Goal: Information Seeking & Learning: Find specific fact

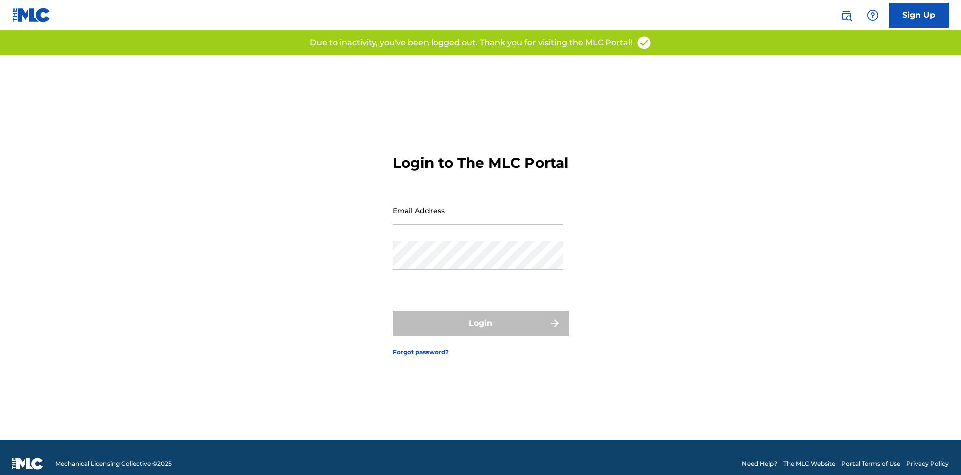
click at [419, 220] on input "Email Address" at bounding box center [478, 210] width 170 height 29
type input "[PERSON_NAME][EMAIL_ADDRESS][PERSON_NAME][DOMAIN_NAME]"
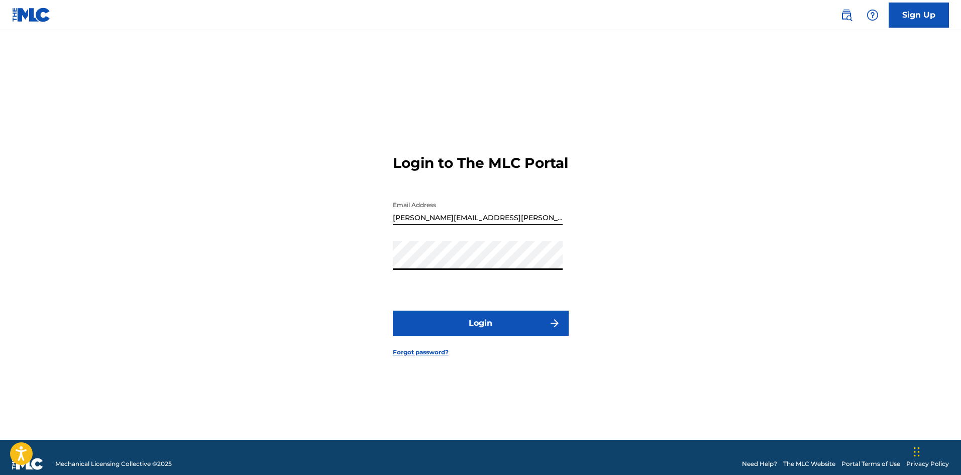
click at [393, 311] on button "Login" at bounding box center [481, 323] width 176 height 25
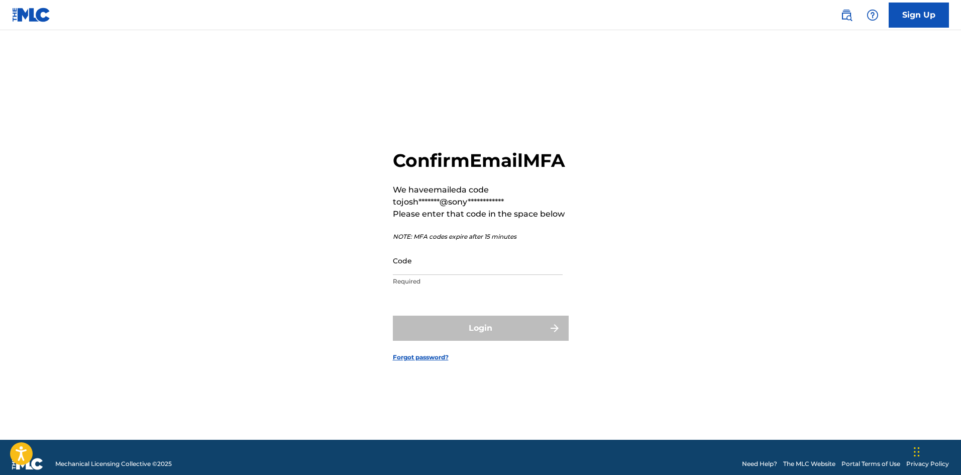
click at [432, 275] on input "Code" at bounding box center [478, 260] width 170 height 29
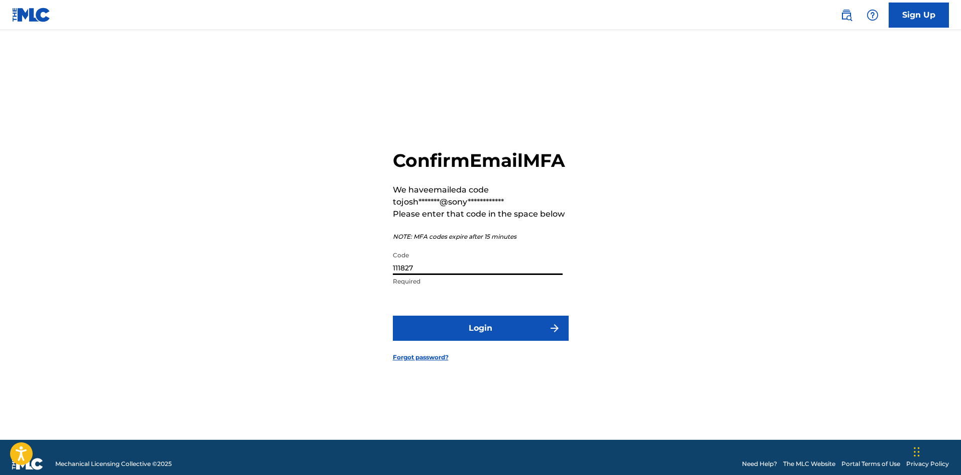
type input "111827"
click at [511, 341] on button "Login" at bounding box center [481, 328] width 176 height 25
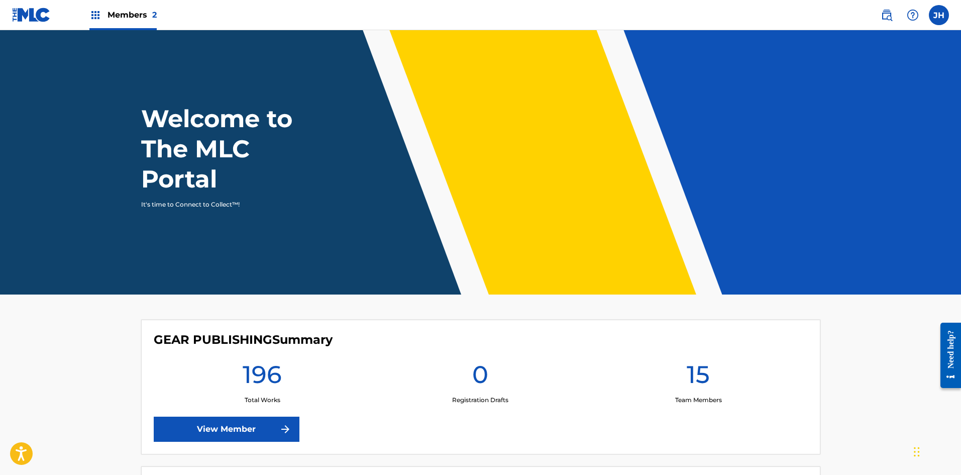
scroll to position [101, 0]
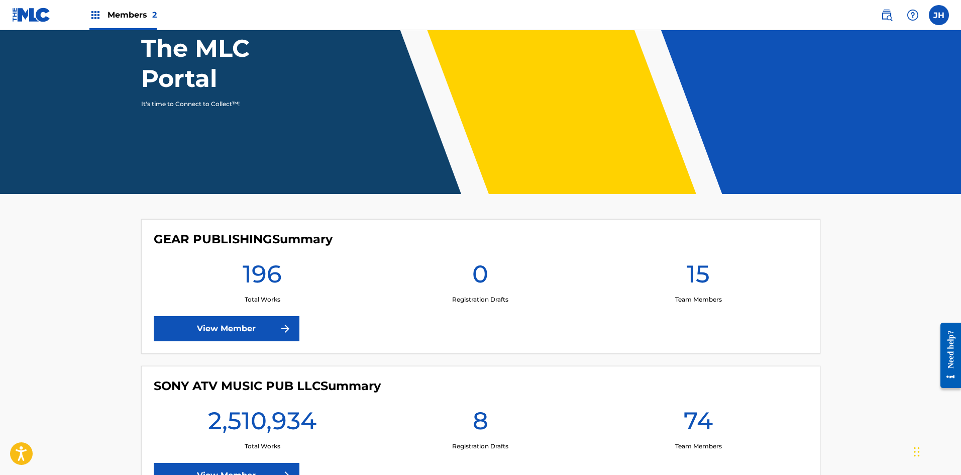
click at [257, 469] on link "View Member" at bounding box center [227, 475] width 146 height 25
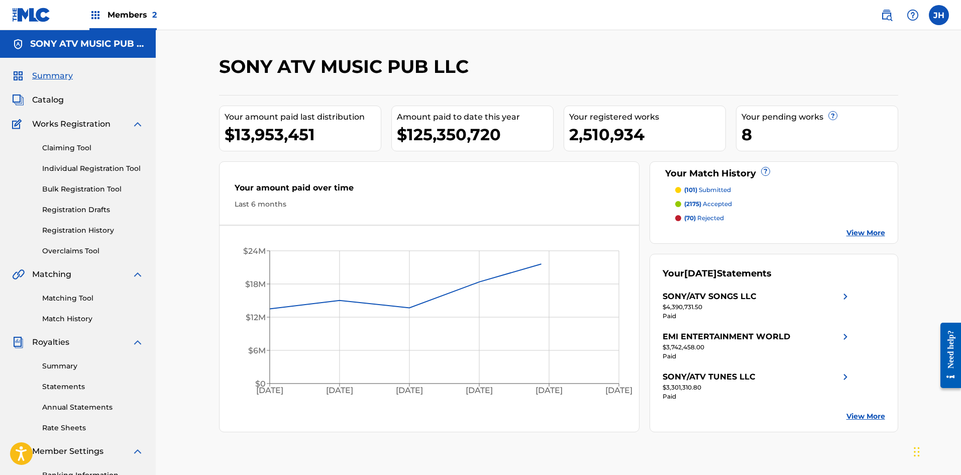
click at [46, 99] on span "Catalog" at bounding box center [48, 100] width 32 height 12
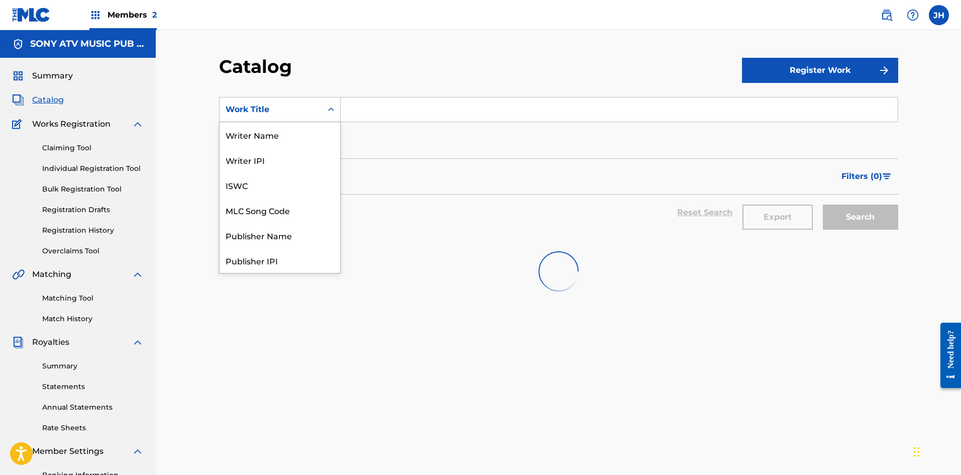
click at [293, 107] on div "Work Title" at bounding box center [271, 110] width 90 height 12
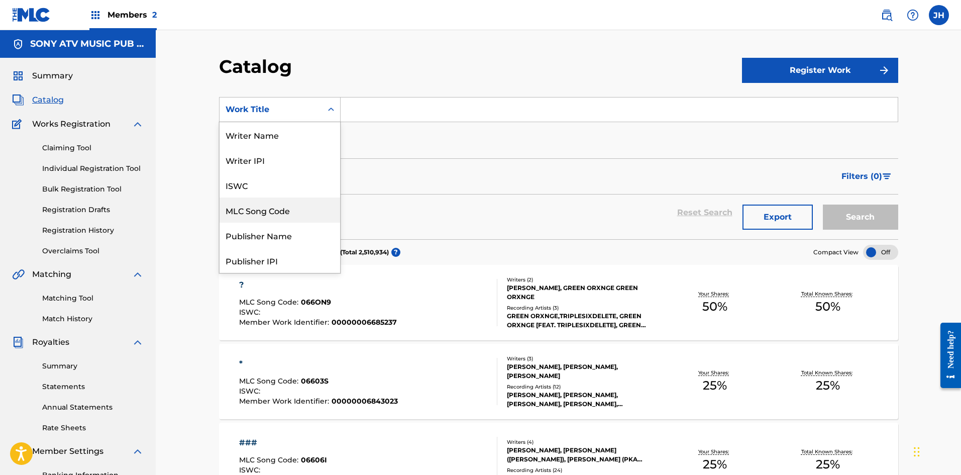
click at [279, 211] on div "MLC Song Code" at bounding box center [280, 209] width 121 height 25
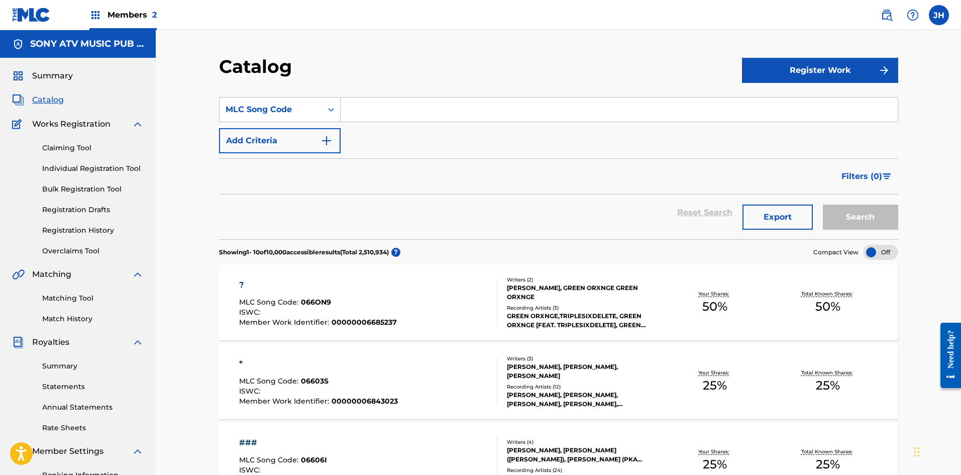
click at [385, 112] on input "Search Form" at bounding box center [619, 109] width 557 height 24
paste input "IC1G1D"
type input "IC1G1D"
click at [861, 217] on button "Search" at bounding box center [860, 217] width 75 height 25
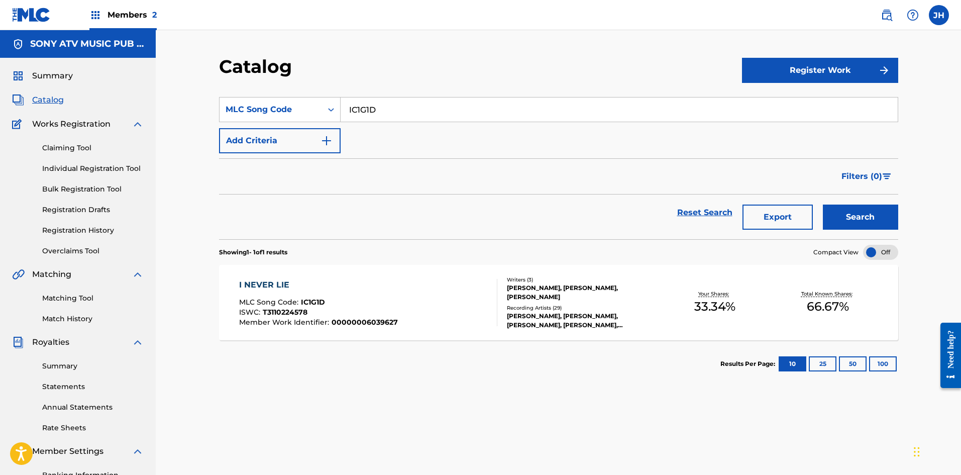
click at [278, 285] on div "I NEVER LIE" at bounding box center [318, 285] width 159 height 12
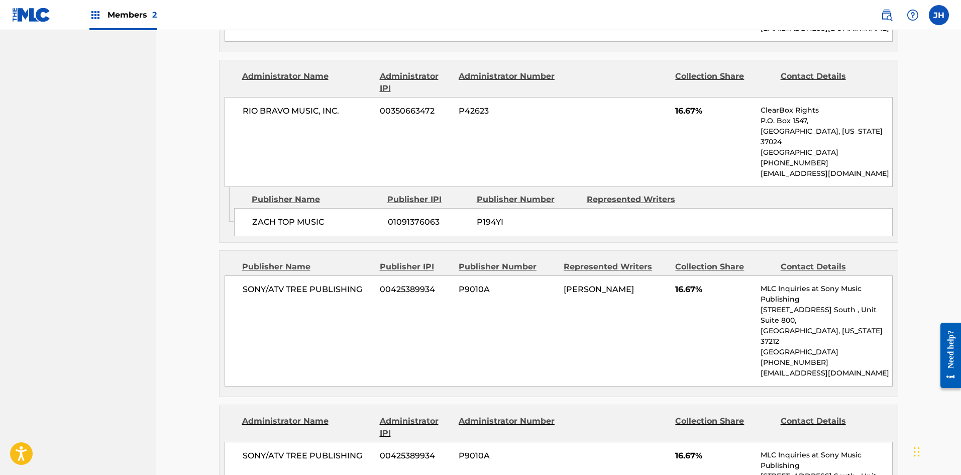
scroll to position [503, 0]
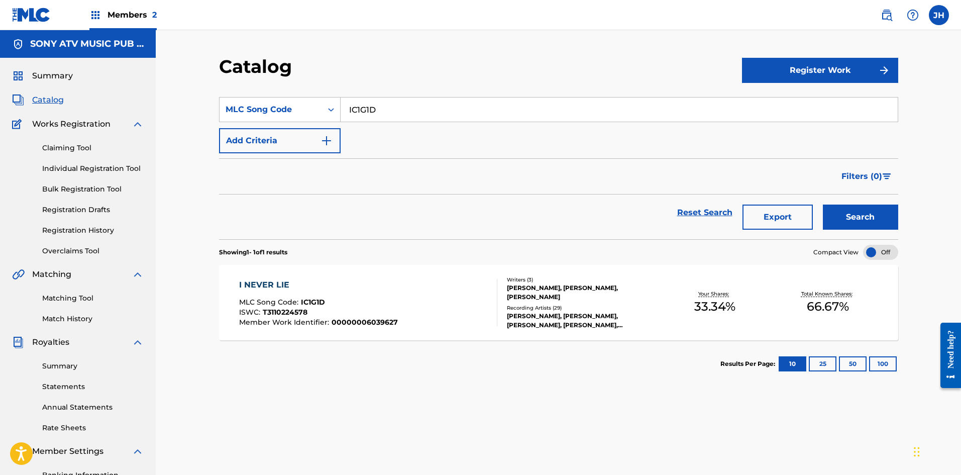
click at [376, 216] on div "Reset Search Export Search" at bounding box center [558, 212] width 679 height 36
